Goal: Register for event/course

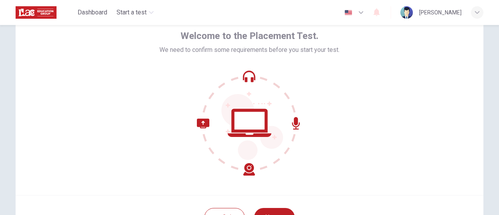
scroll to position [110, 0]
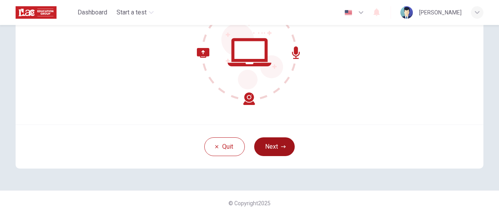
click at [269, 144] on button "Next" at bounding box center [274, 146] width 41 height 19
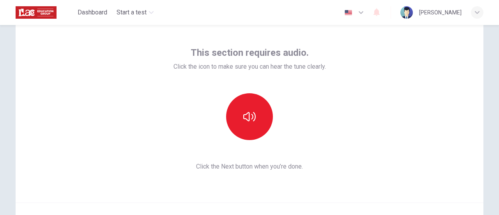
scroll to position [0, 0]
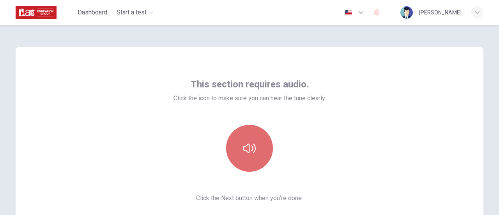
click at [255, 141] on button "button" at bounding box center [249, 148] width 47 height 47
click at [260, 140] on button "button" at bounding box center [249, 148] width 47 height 47
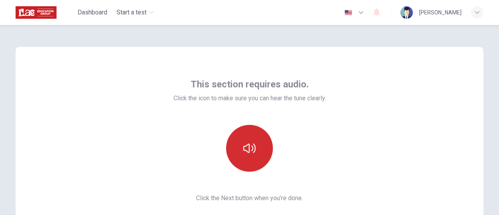
click at [247, 151] on icon "button" at bounding box center [249, 147] width 12 height 9
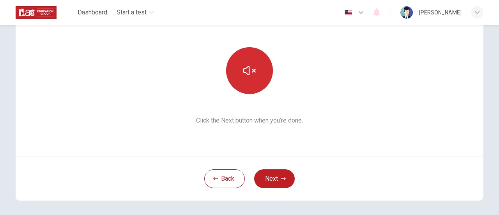
scroll to position [78, 0]
click at [270, 176] on button "Next" at bounding box center [274, 178] width 41 height 19
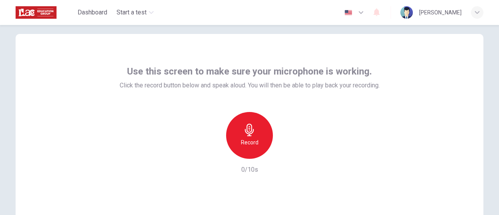
scroll to position [0, 0]
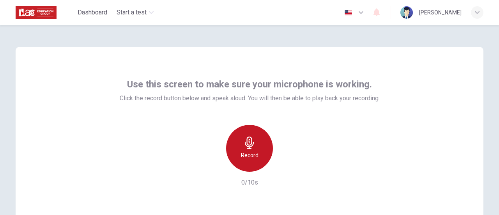
click at [249, 146] on icon "button" at bounding box center [249, 142] width 9 height 12
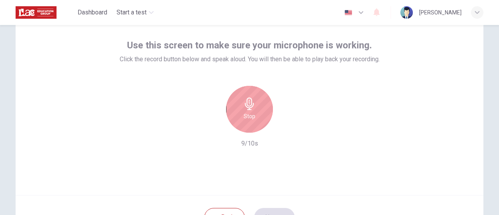
scroll to position [78, 0]
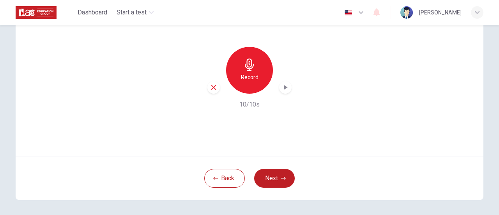
click at [284, 87] on icon "button" at bounding box center [286, 87] width 4 height 5
click at [273, 176] on button "Next" at bounding box center [274, 178] width 41 height 19
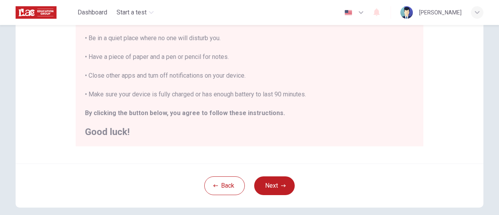
scroll to position [0, 0]
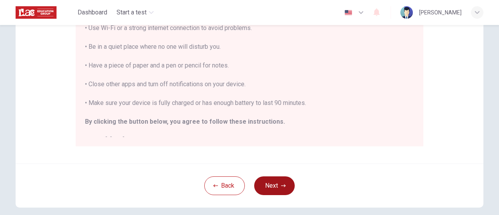
click at [283, 186] on icon "button" at bounding box center [283, 185] width 5 height 5
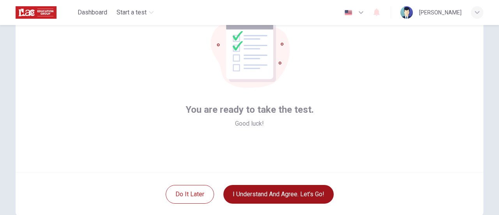
scroll to position [78, 0]
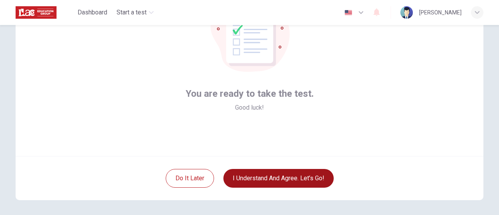
click at [285, 175] on button "I understand and agree. Let’s go!" at bounding box center [278, 178] width 110 height 19
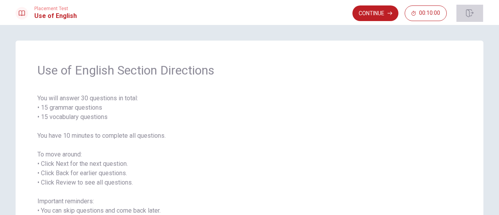
click at [469, 14] on icon "button" at bounding box center [469, 13] width 7 height 8
